Goal: Task Accomplishment & Management: Manage account settings

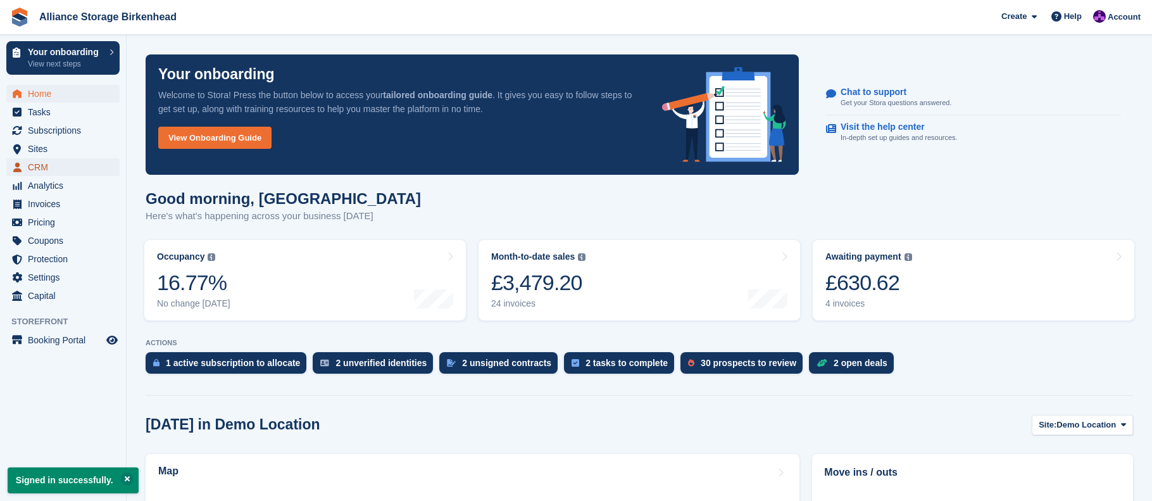
click at [73, 168] on span "CRM" at bounding box center [66, 167] width 76 height 18
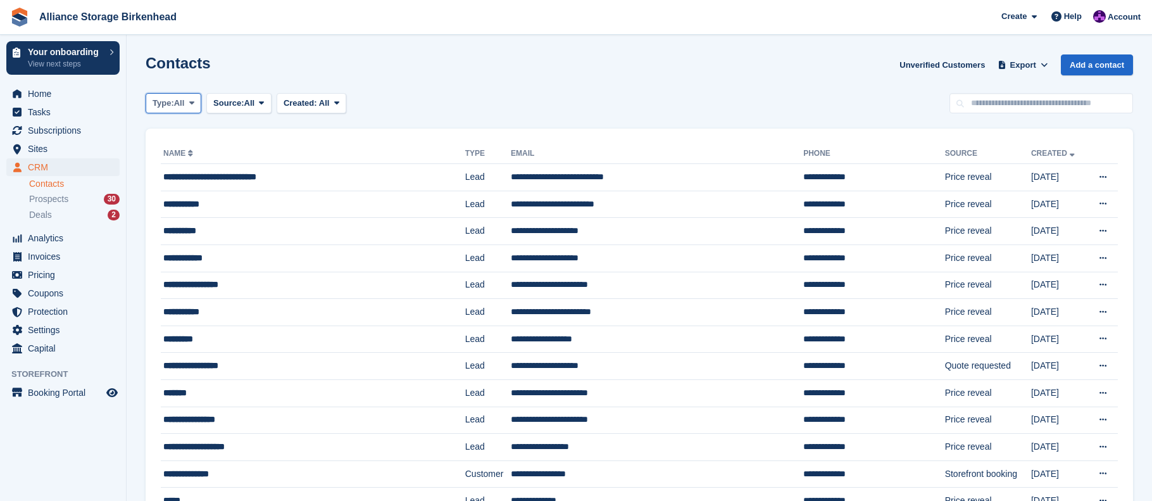
click at [183, 104] on span "All" at bounding box center [179, 103] width 11 height 13
click at [185, 159] on link "Lead" at bounding box center [206, 155] width 110 height 23
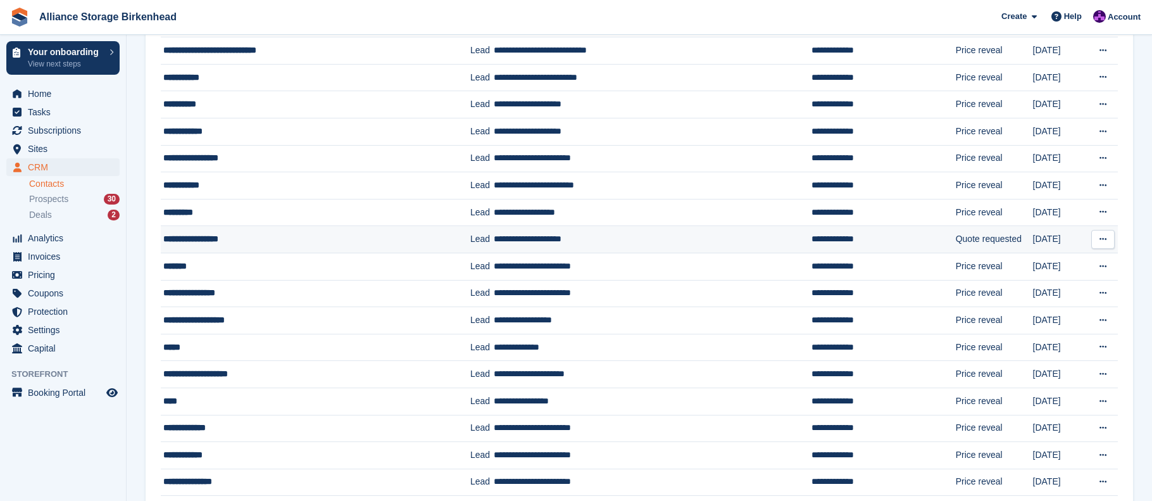
scroll to position [127, 0]
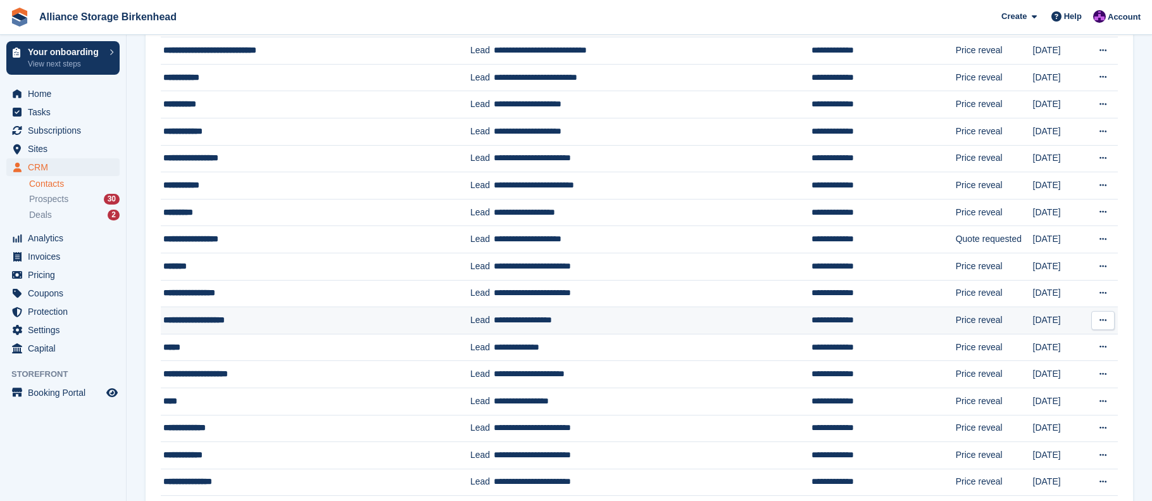
click at [1108, 324] on button at bounding box center [1103, 320] width 23 height 19
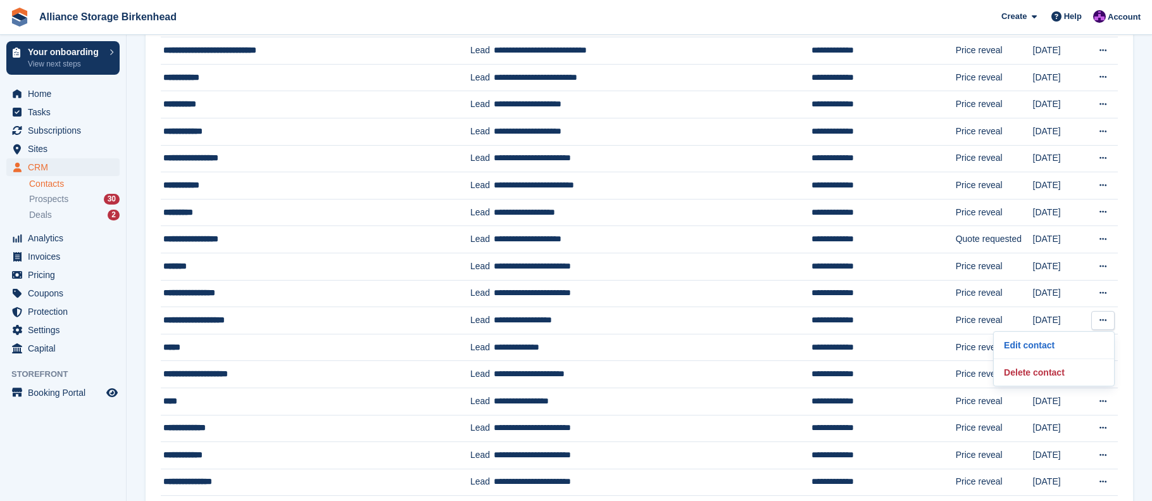
click at [56, 201] on span "Prospects" at bounding box center [48, 199] width 39 height 12
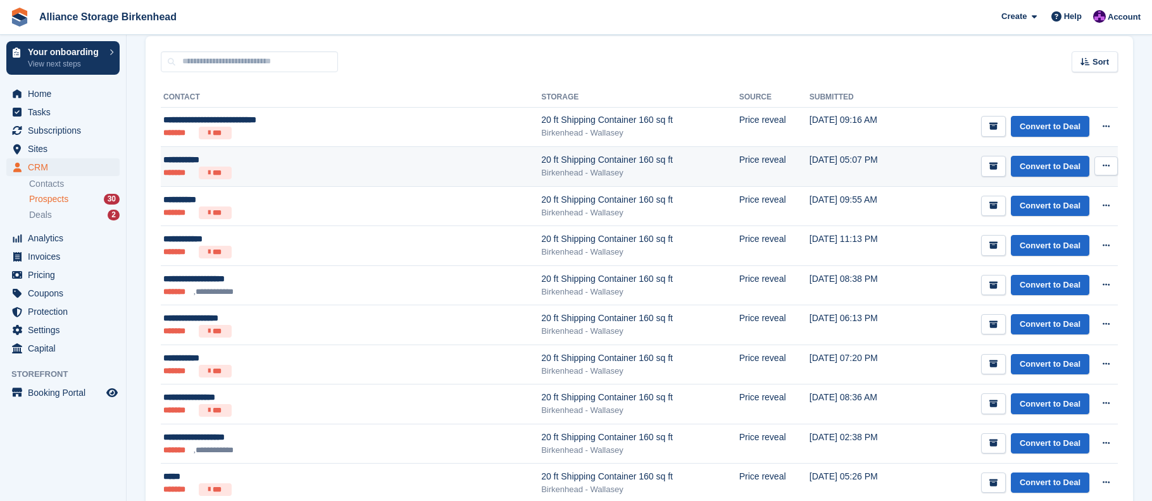
scroll to position [127, 0]
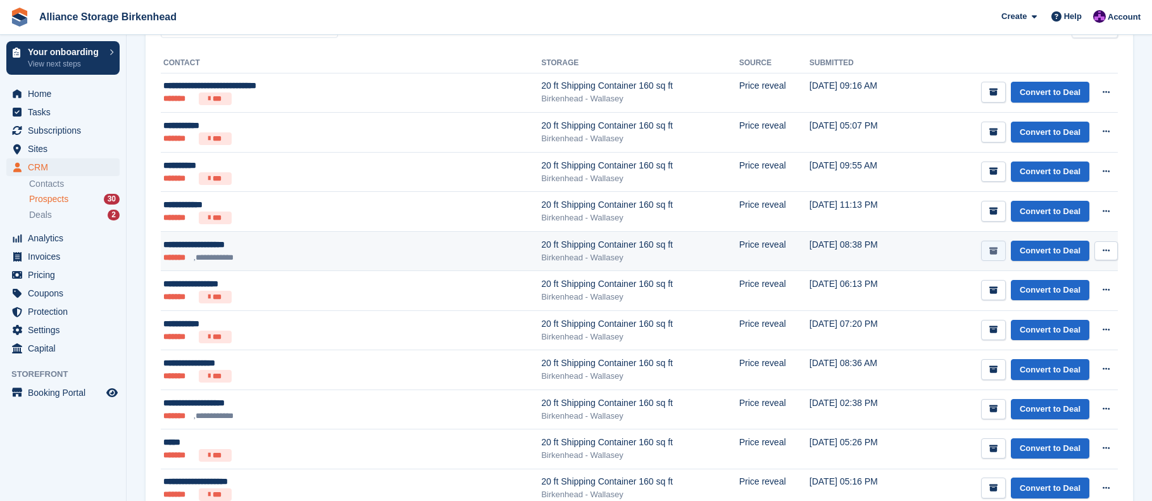
click at [1005, 249] on button "submit" at bounding box center [993, 251] width 25 height 21
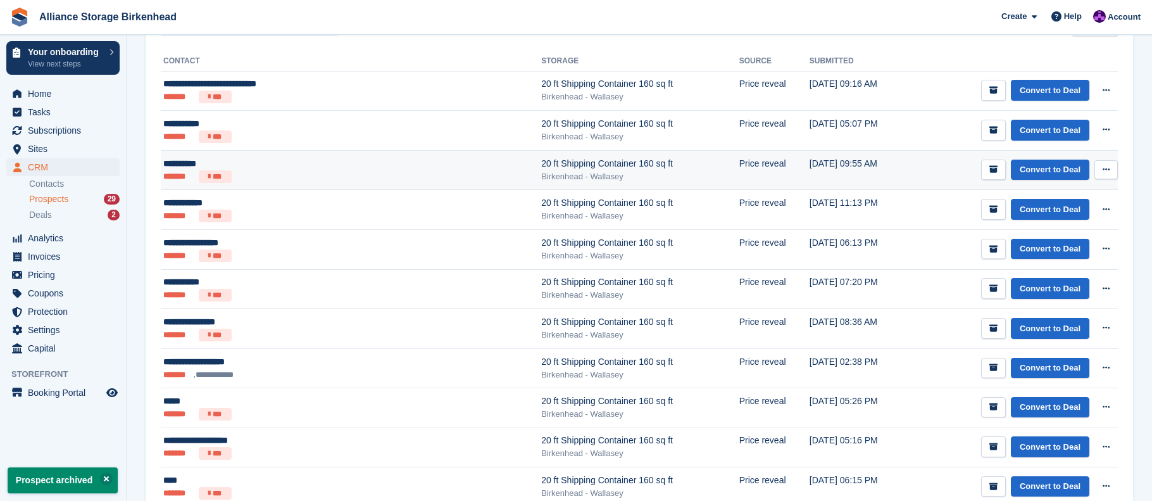
scroll to position [190, 0]
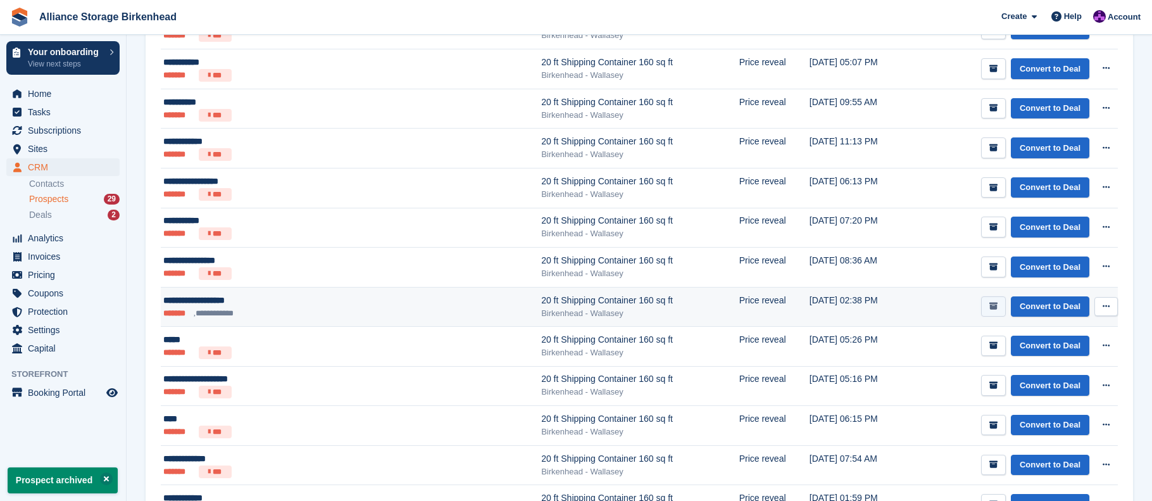
click at [995, 303] on icon "submit" at bounding box center [994, 306] width 8 height 8
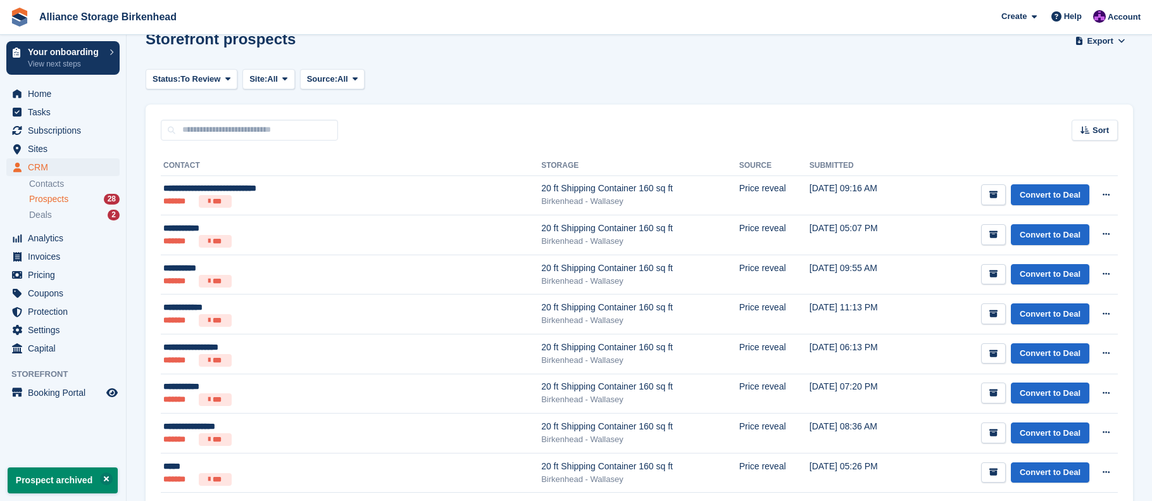
scroll to position [0, 0]
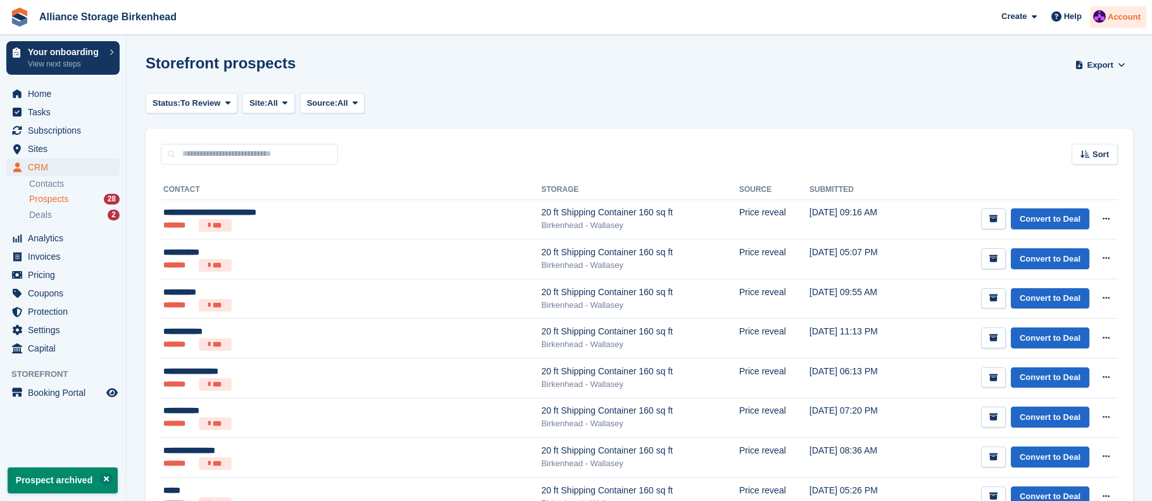
click at [1133, 25] on div "Account" at bounding box center [1118, 17] width 56 height 22
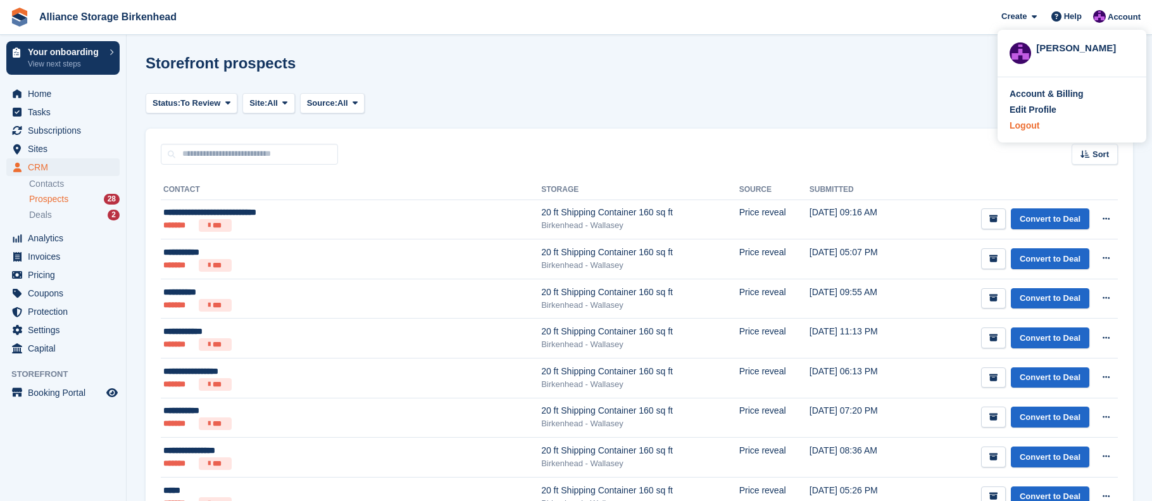
click at [1033, 129] on div "Logout" at bounding box center [1025, 125] width 30 height 13
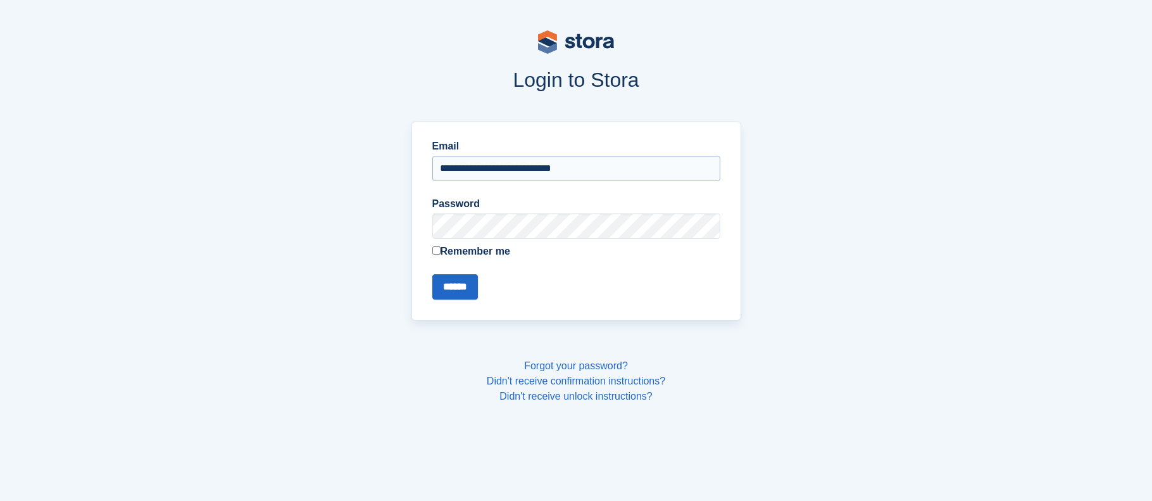
click at [614, 171] on input "**********" at bounding box center [576, 168] width 288 height 25
type input "**********"
click at [461, 277] on input "******" at bounding box center [455, 286] width 46 height 25
